Goal: Find specific page/section: Find specific page/section

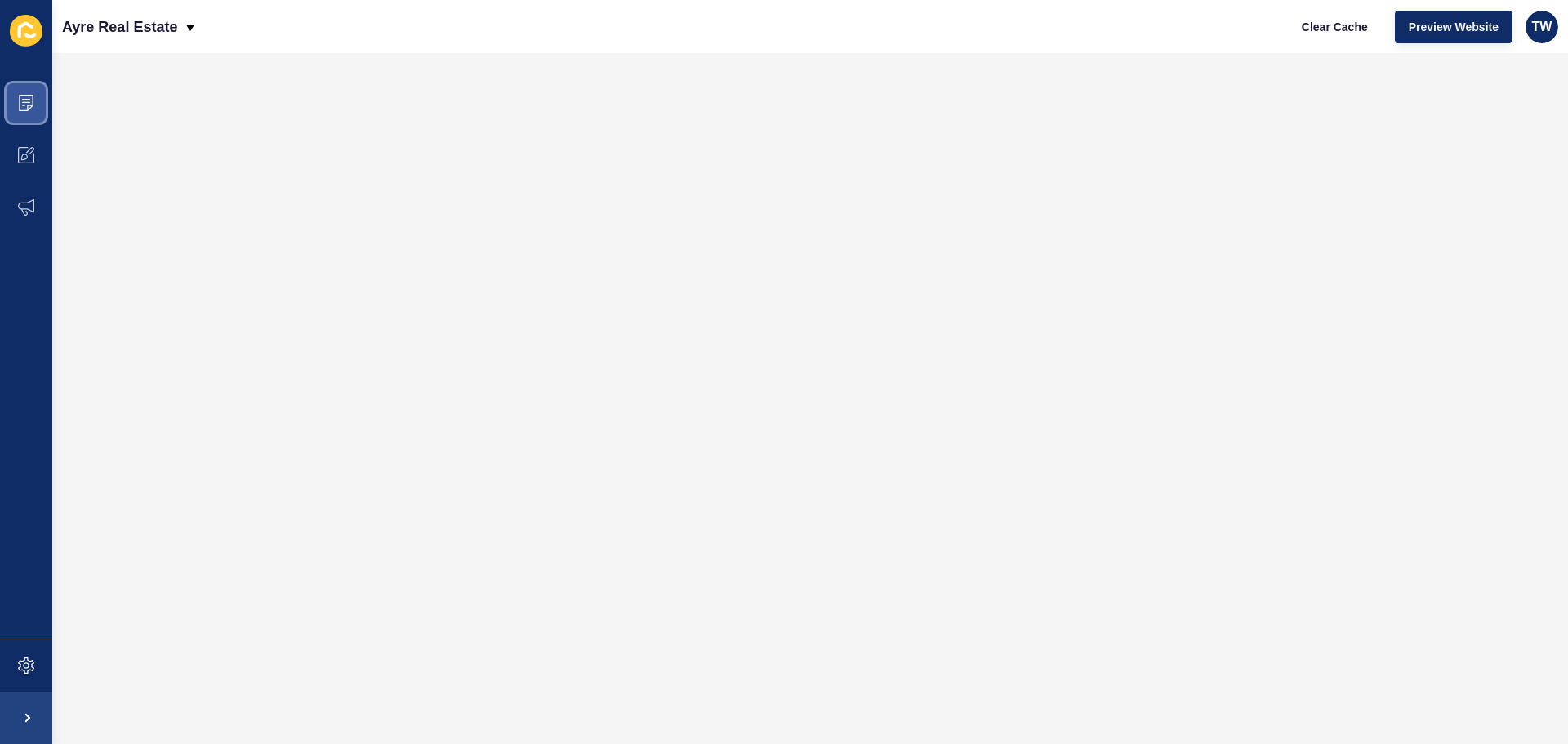
click at [31, 93] on span at bounding box center [26, 102] width 52 height 52
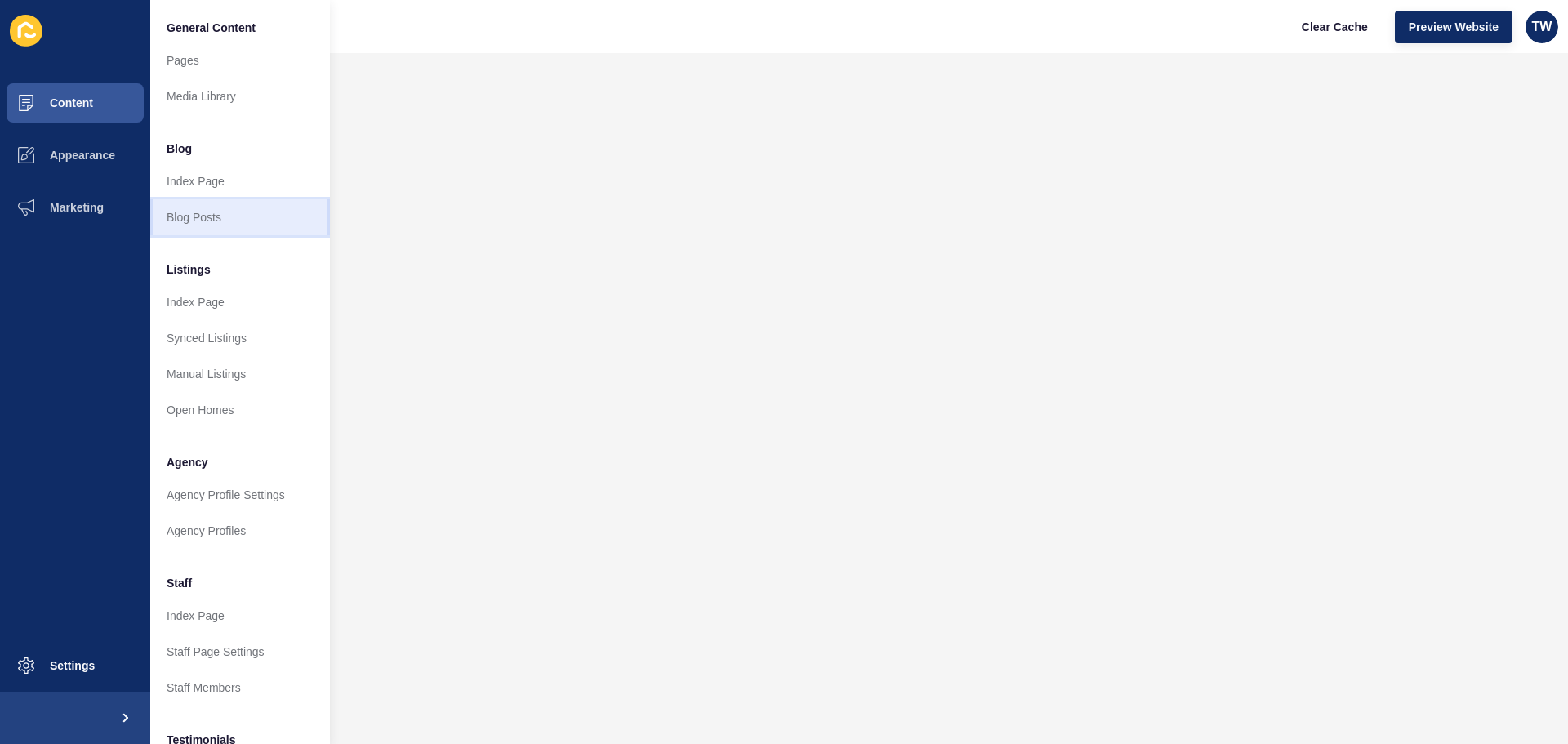
click at [181, 219] on link "Blog Posts" at bounding box center [240, 217] width 179 height 36
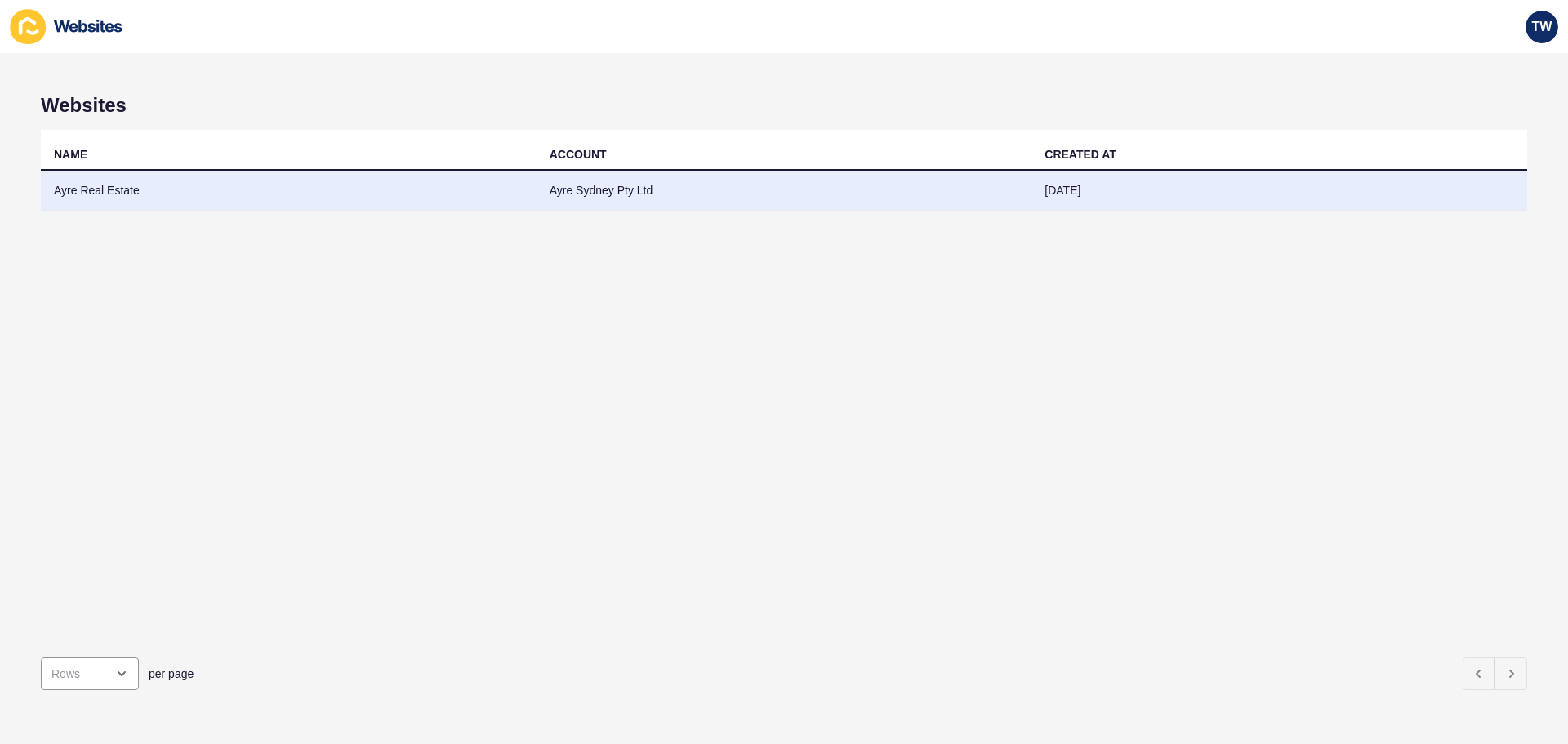
click at [93, 195] on td "Ayre Real Estate" at bounding box center [289, 190] width 496 height 40
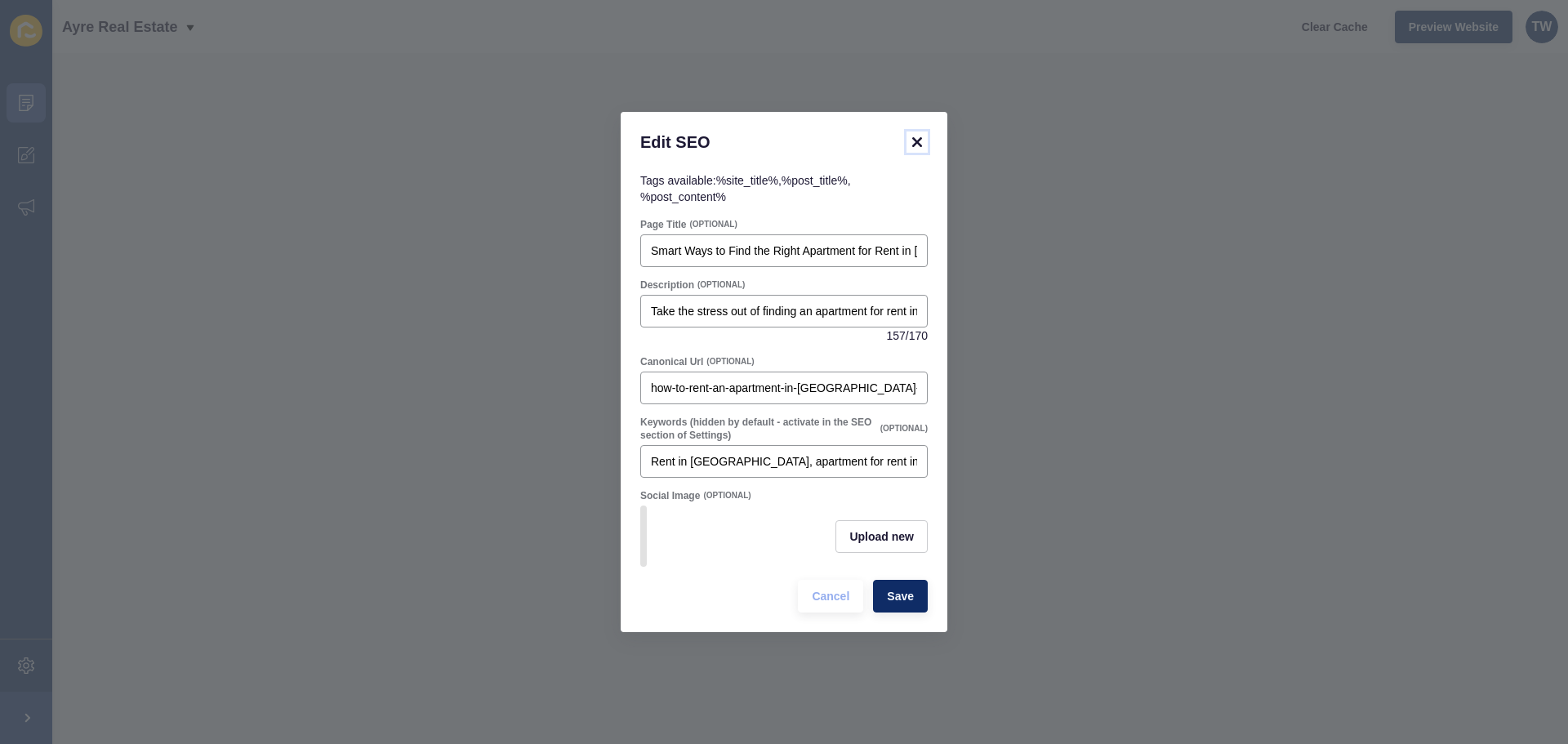
click at [919, 137] on icon at bounding box center [917, 141] width 10 height 10
